Goal: Transaction & Acquisition: Purchase product/service

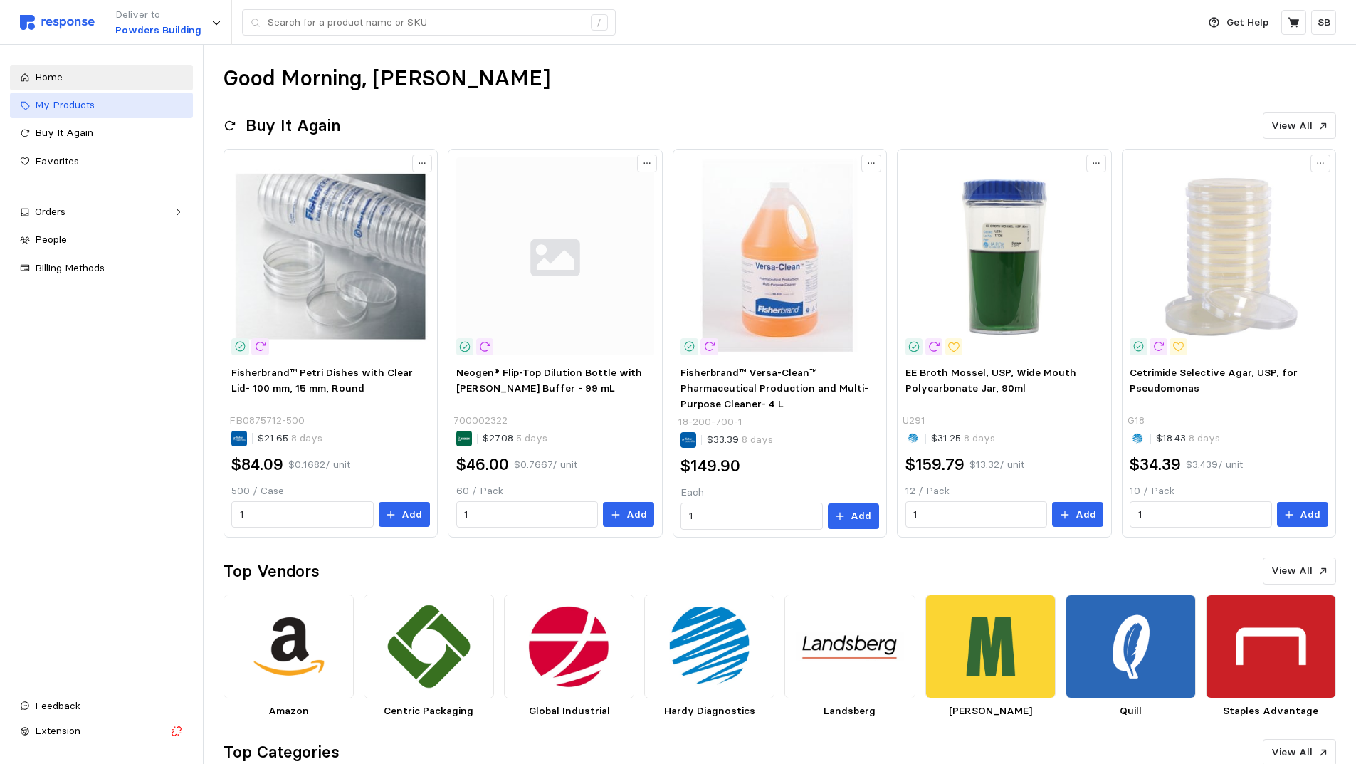
click at [90, 106] on span "My Products" at bounding box center [65, 104] width 60 height 13
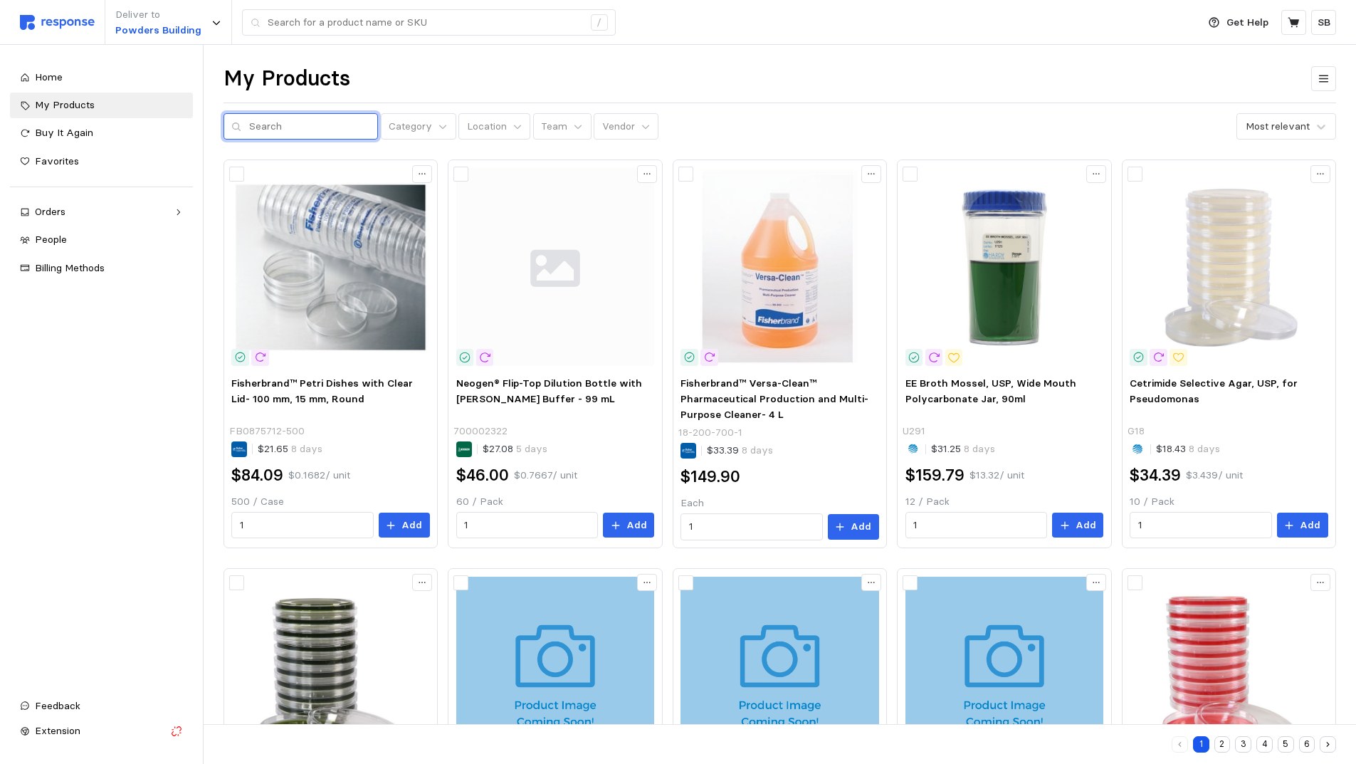
click at [291, 134] on input "text" at bounding box center [309, 127] width 121 height 26
type input "hst10f"
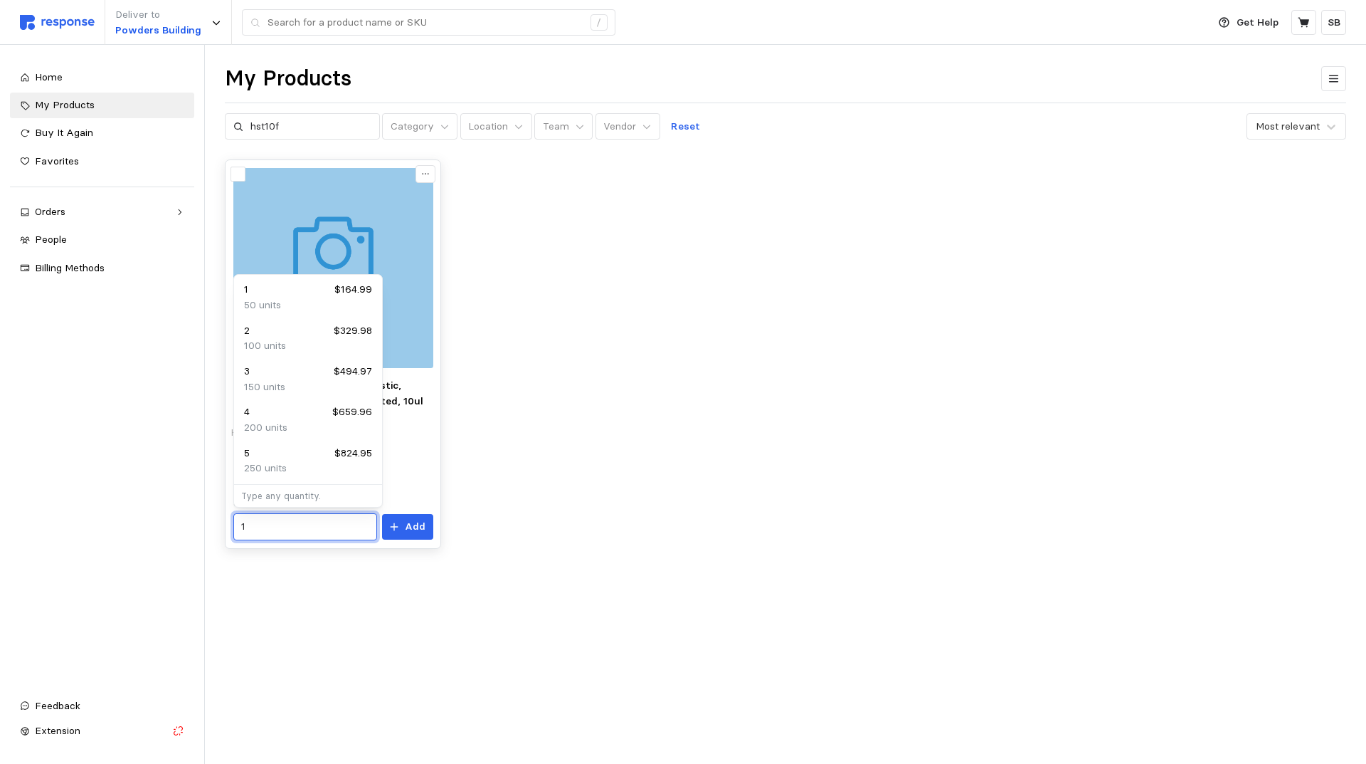
click at [300, 527] on input "1" at bounding box center [304, 527] width 127 height 26
click at [293, 337] on div "2 $329.98" at bounding box center [308, 331] width 128 height 16
type input "2"
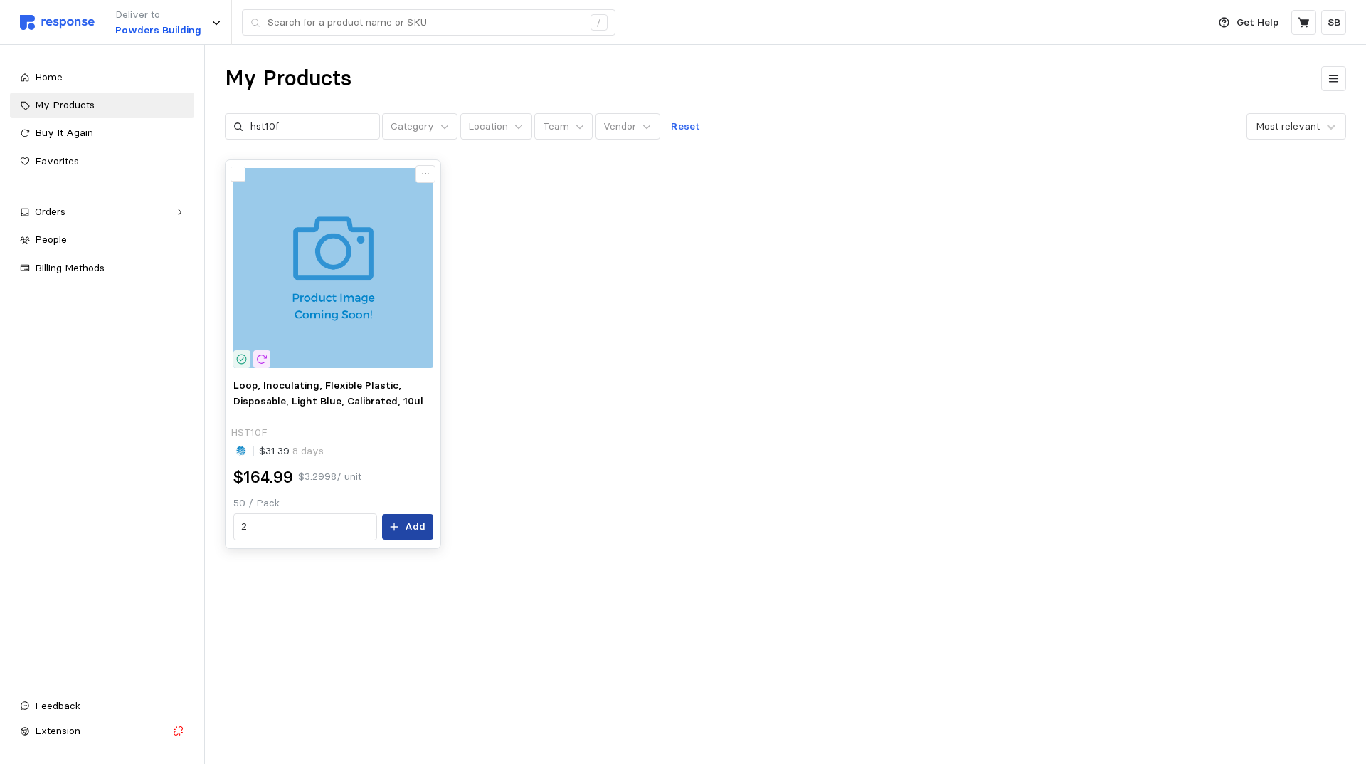
click at [406, 525] on button "Add" at bounding box center [407, 527] width 51 height 26
click at [1306, 21] on icon at bounding box center [1303, 22] width 11 height 10
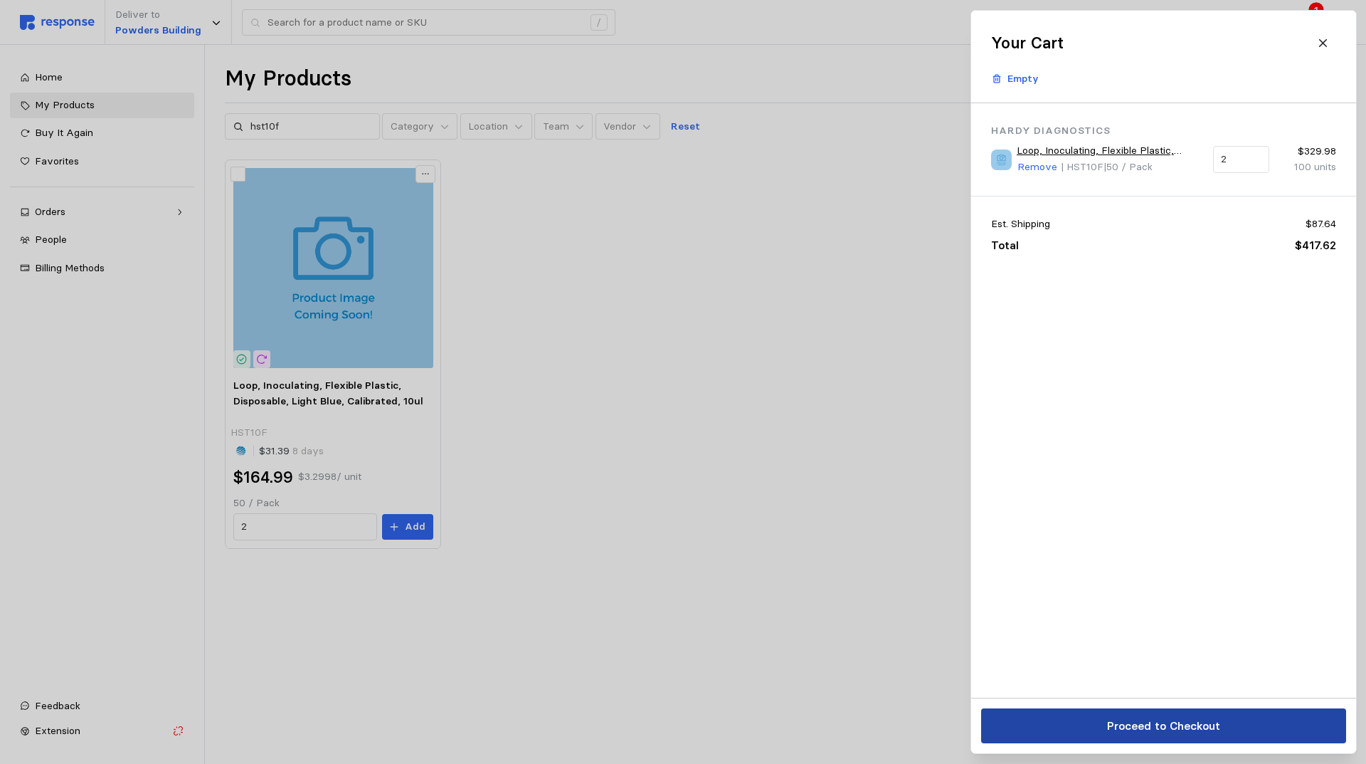
click at [1152, 722] on p "Proceed to Checkout" at bounding box center [1162, 726] width 113 height 18
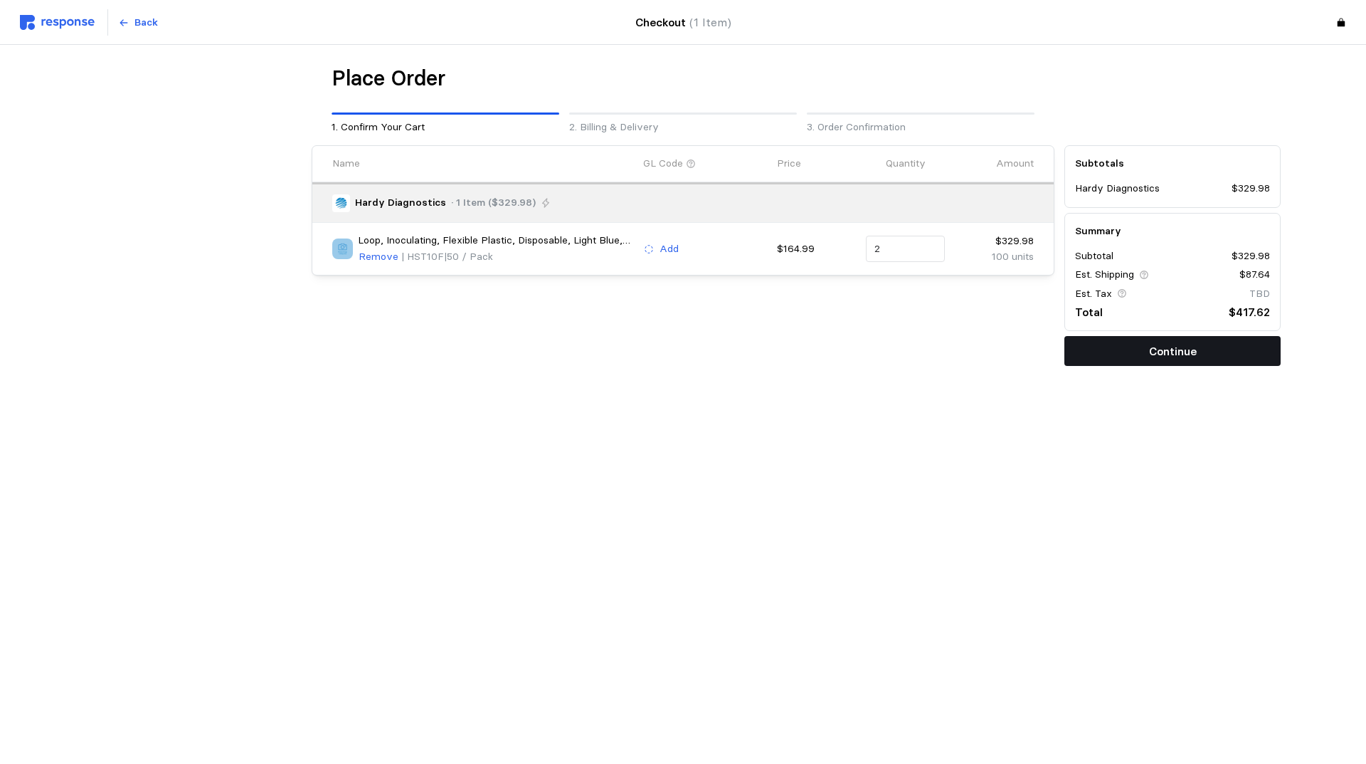
click at [1168, 352] on p "Continue" at bounding box center [1173, 351] width 48 height 18
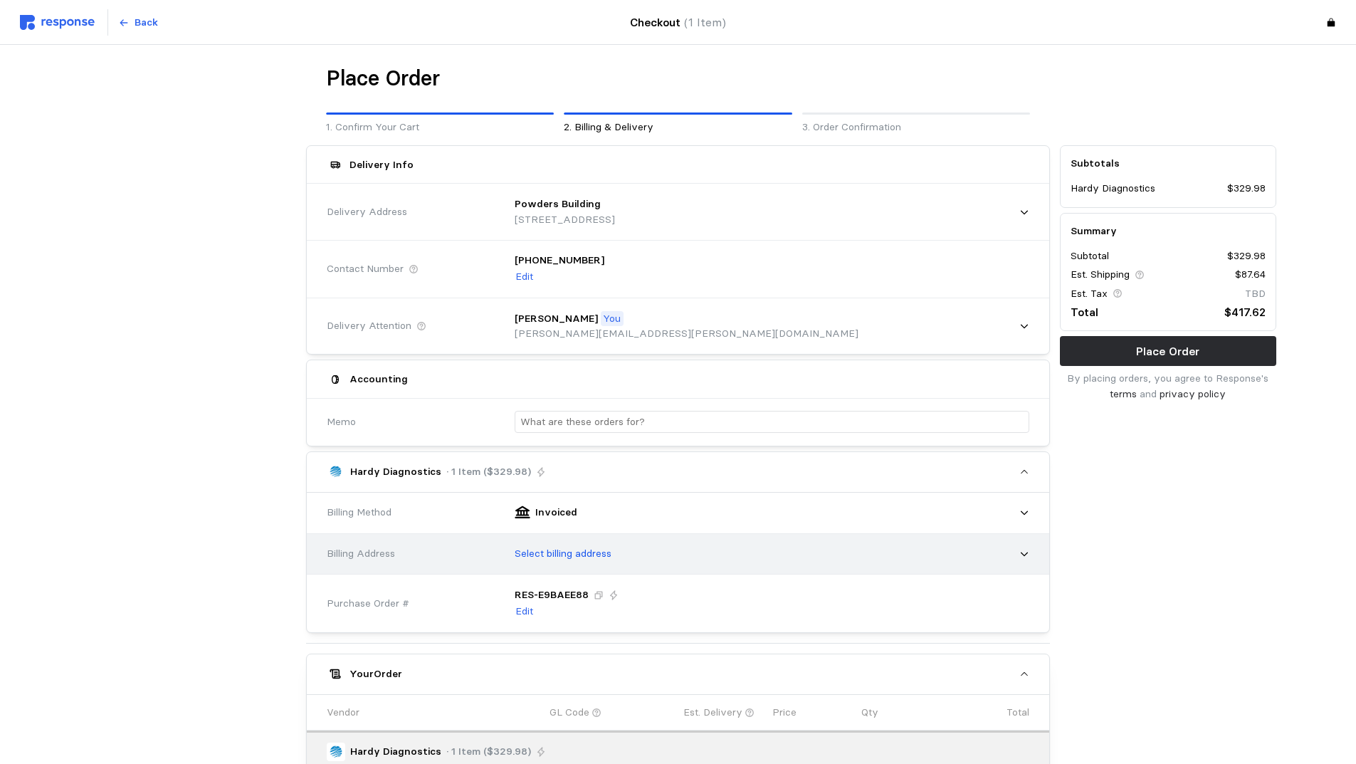
click at [805, 547] on div "Select billing address" at bounding box center [766, 554] width 524 height 36
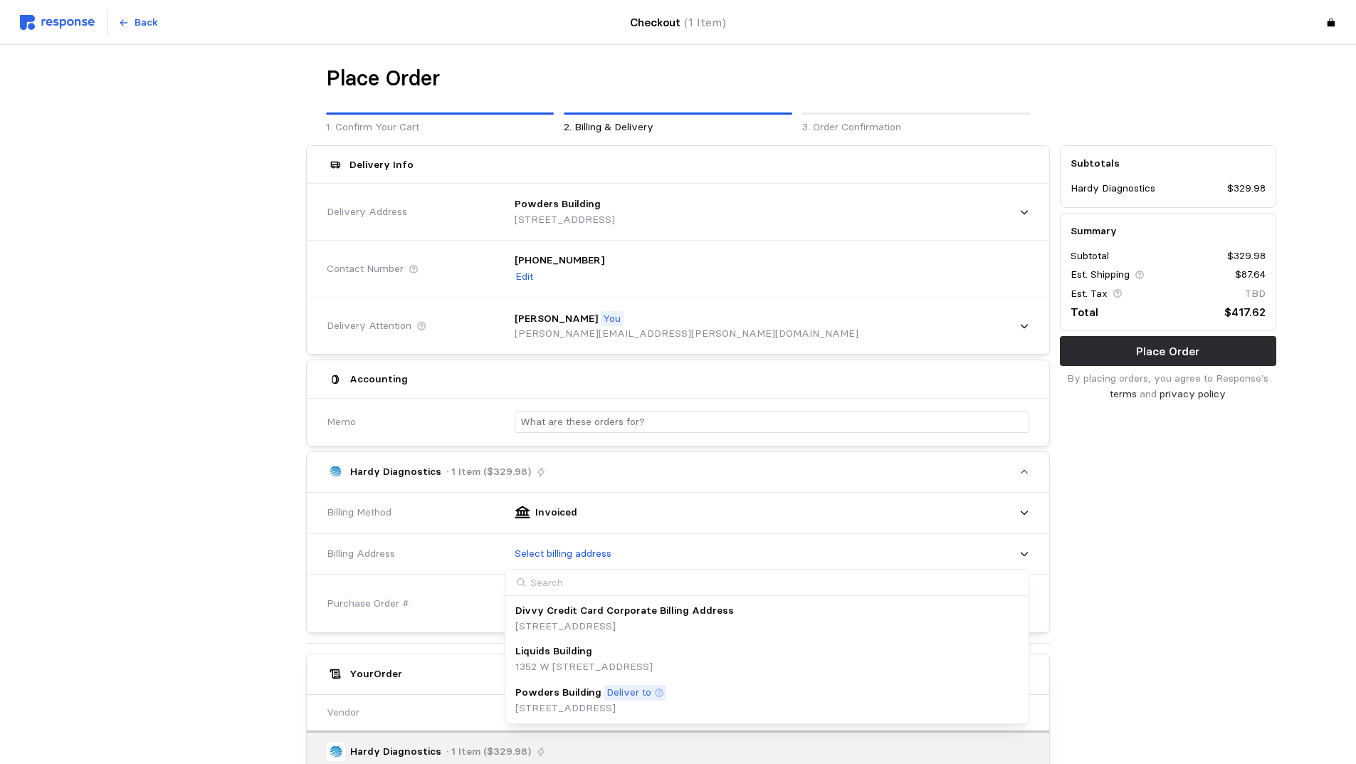
click at [666, 697] on div "Powders Building Deliver to" at bounding box center [590, 693] width 151 height 16
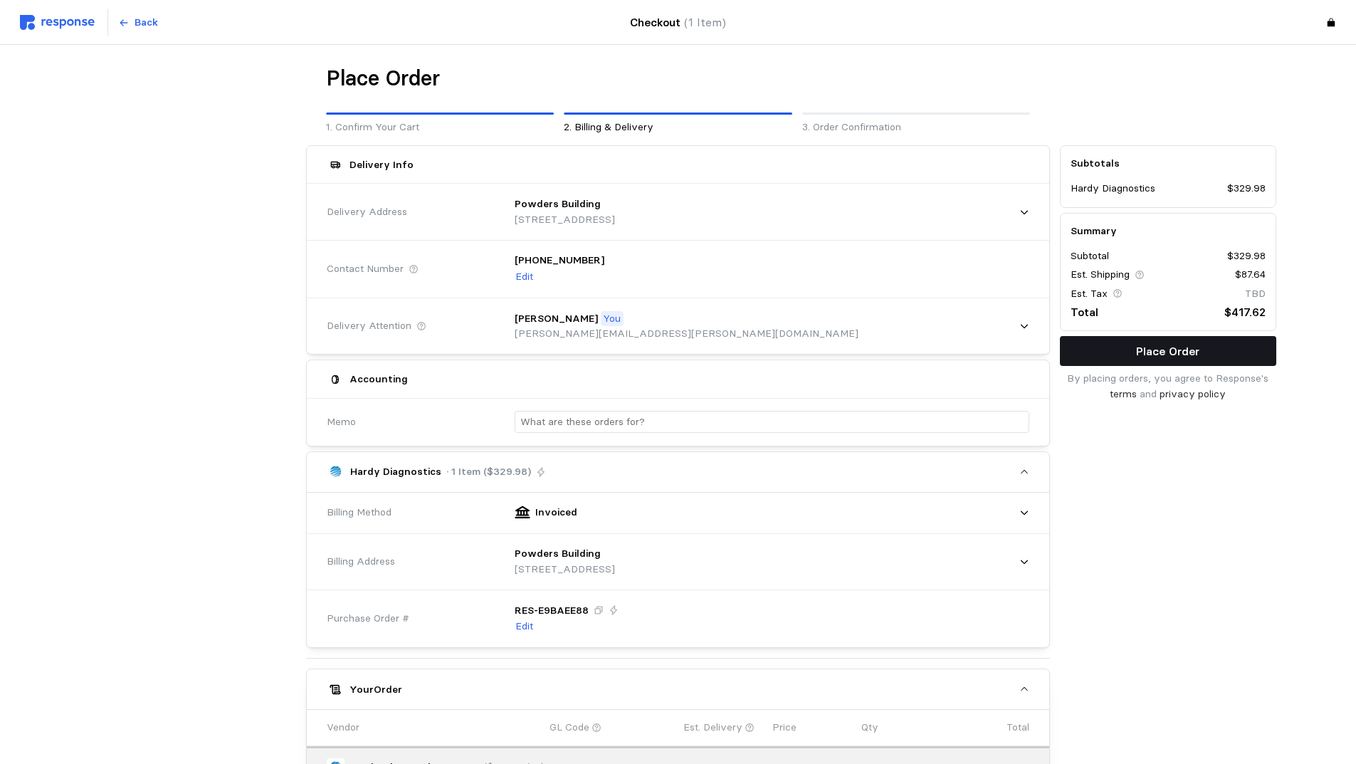
click at [1141, 349] on p "Place Order" at bounding box center [1167, 351] width 63 height 18
